Goal: Complete application form: Complete application form

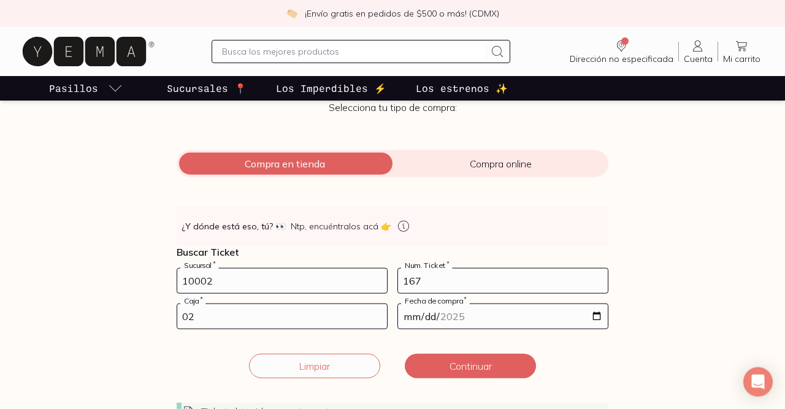
scroll to position [228, 0]
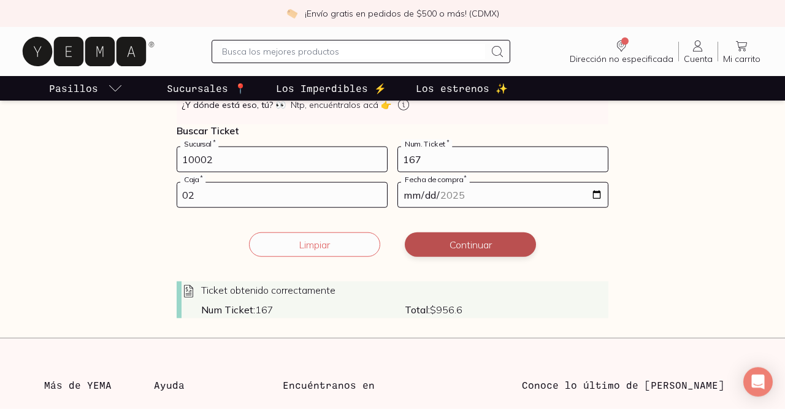
click at [516, 245] on button "Continuar" at bounding box center [470, 244] width 131 height 25
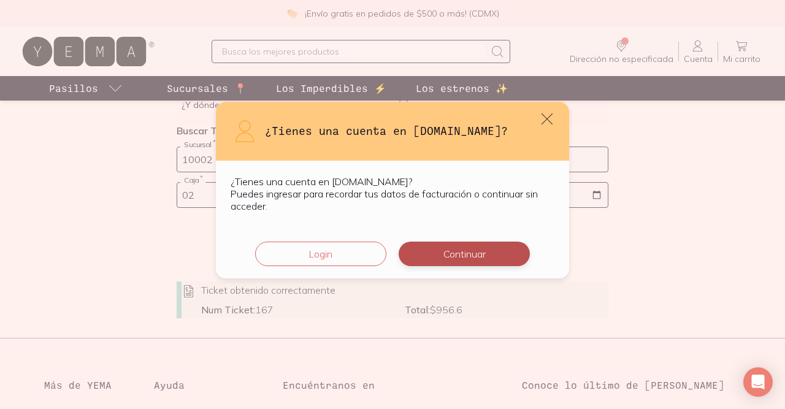
click at [467, 255] on button "Continuar" at bounding box center [464, 254] width 131 height 25
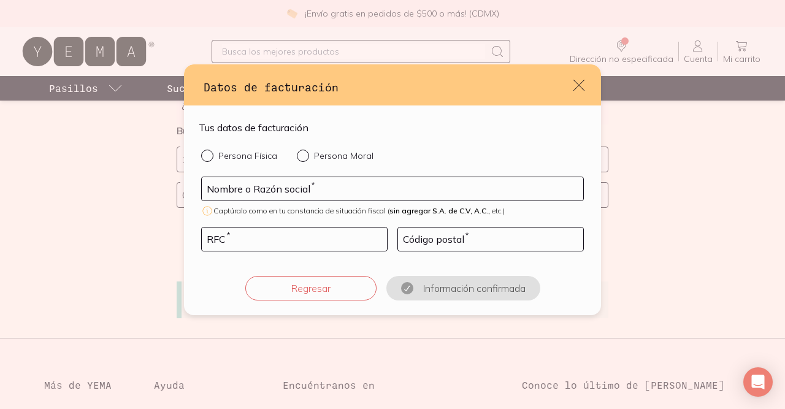
click at [207, 151] on input "Persona Física" at bounding box center [206, 155] width 10 height 10
radio input "true"
click at [356, 235] on input "default" at bounding box center [294, 239] width 185 height 23
type input "ROAG830624"
click at [555, 241] on input "default" at bounding box center [490, 239] width 185 height 23
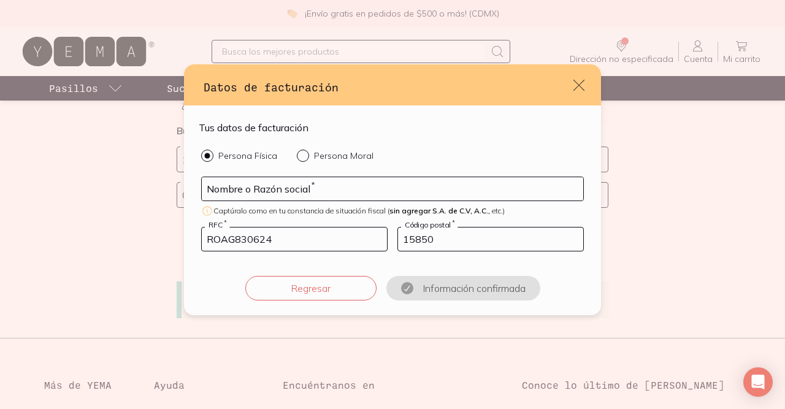
type input "15850"
click at [434, 193] on input "default" at bounding box center [392, 188] width 381 height 23
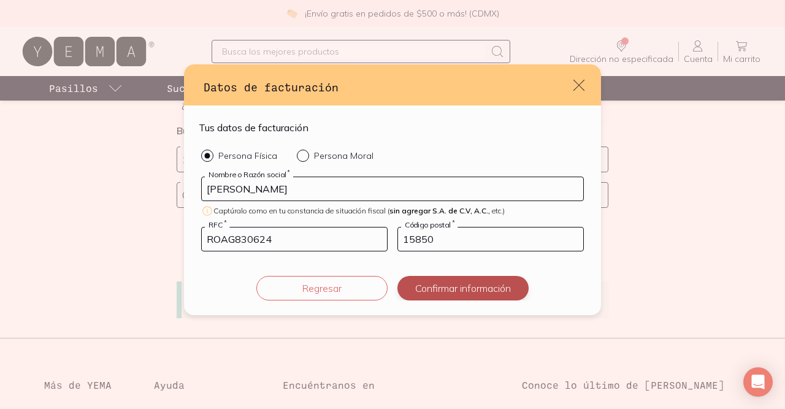
type input "[PERSON_NAME]"
click at [464, 289] on button "Confirmar información" at bounding box center [462, 288] width 131 height 25
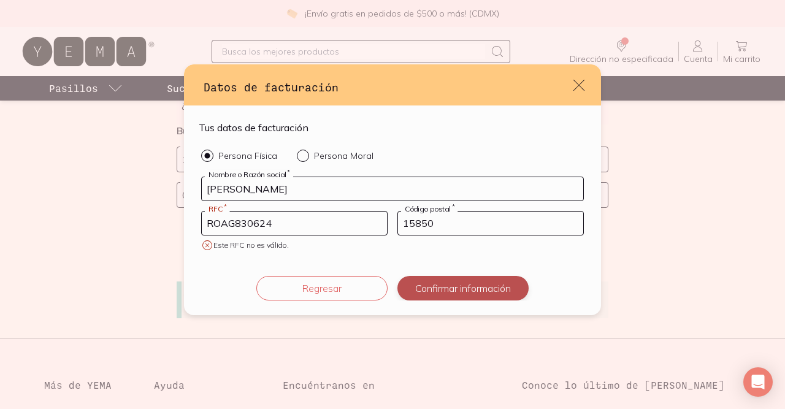
click at [499, 288] on button "Confirmar información" at bounding box center [462, 288] width 131 height 25
